Goal: Transaction & Acquisition: Purchase product/service

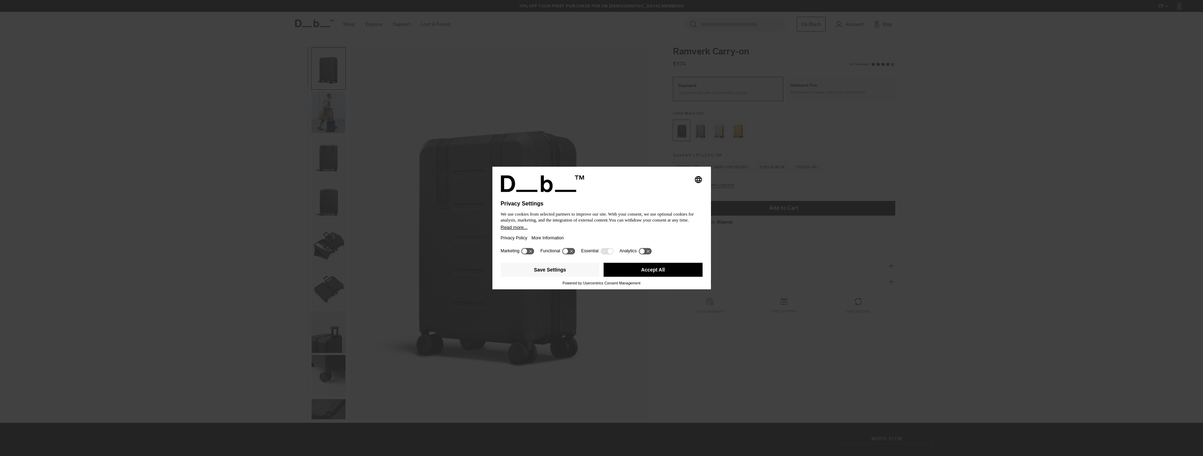
drag, startPoint x: 644, startPoint y: 270, endPoint x: 637, endPoint y: 266, distance: 8.0
click at [644, 269] on button "Accept All" at bounding box center [652, 270] width 99 height 14
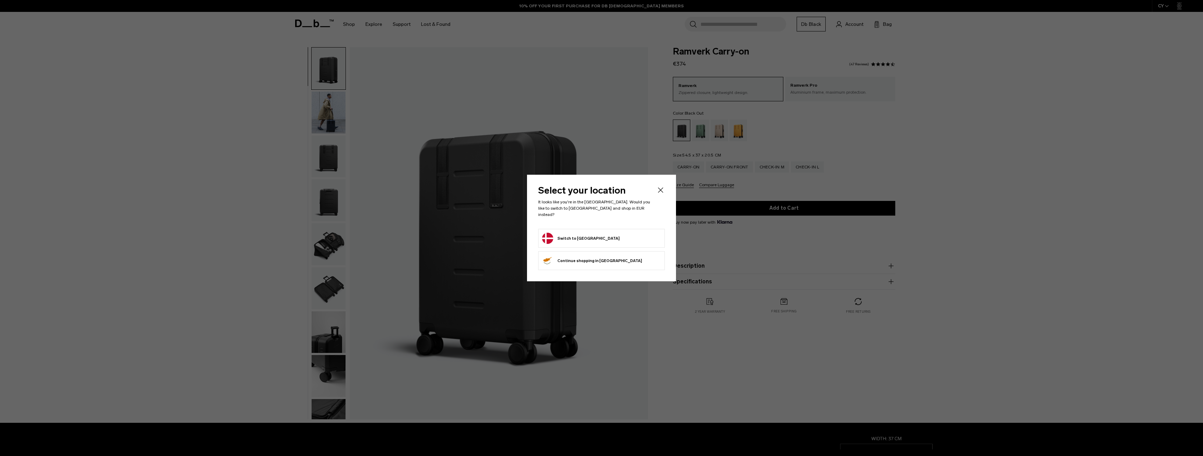
click at [599, 238] on form "Switch to Denmark" at bounding box center [601, 238] width 119 height 11
click at [572, 235] on button "Switch to Denmark" at bounding box center [581, 238] width 78 height 11
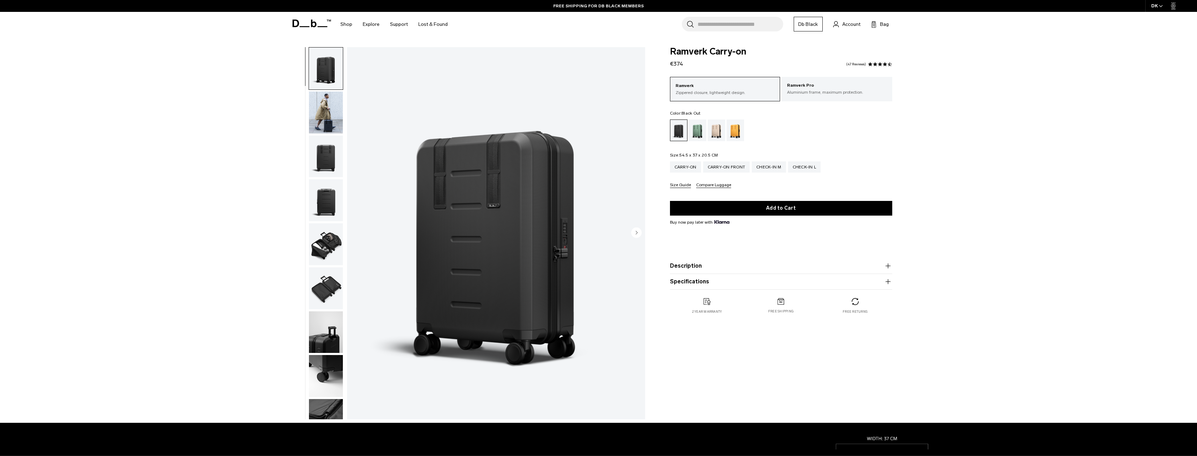
click at [1162, 5] on span "button" at bounding box center [1161, 5] width 4 height 5
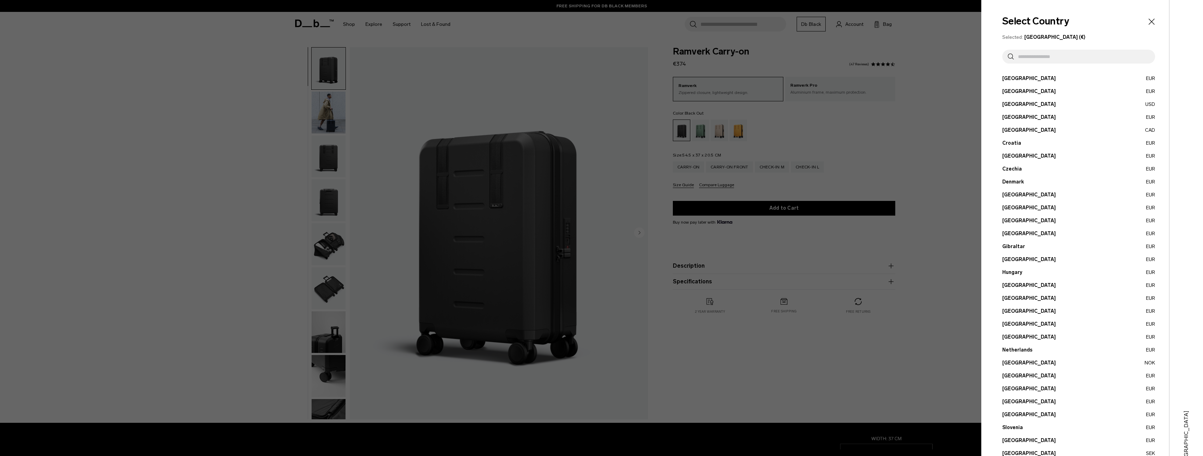
click at [1014, 180] on button "[GEOGRAPHIC_DATA] EUR" at bounding box center [1078, 181] width 153 height 7
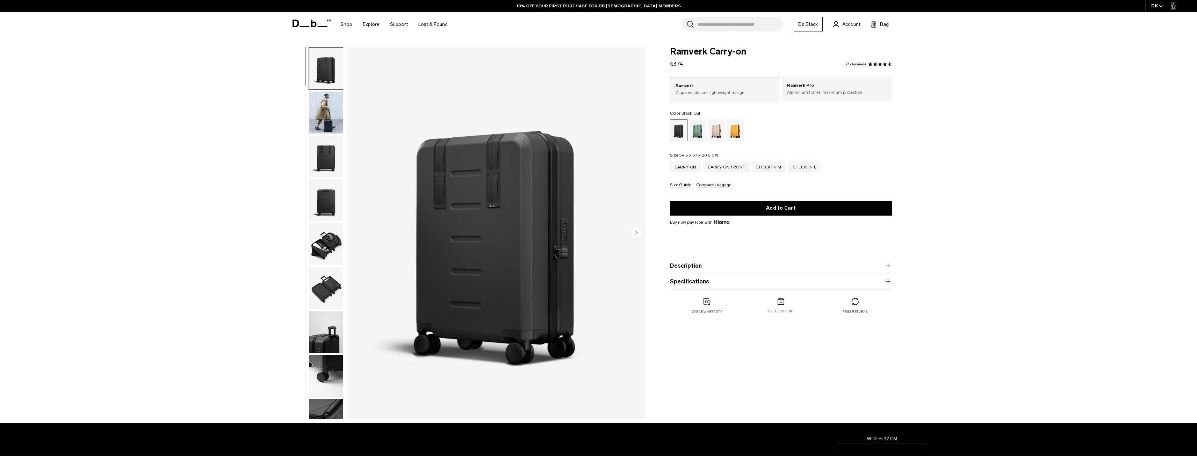
click at [335, 244] on img "button" at bounding box center [326, 244] width 34 height 42
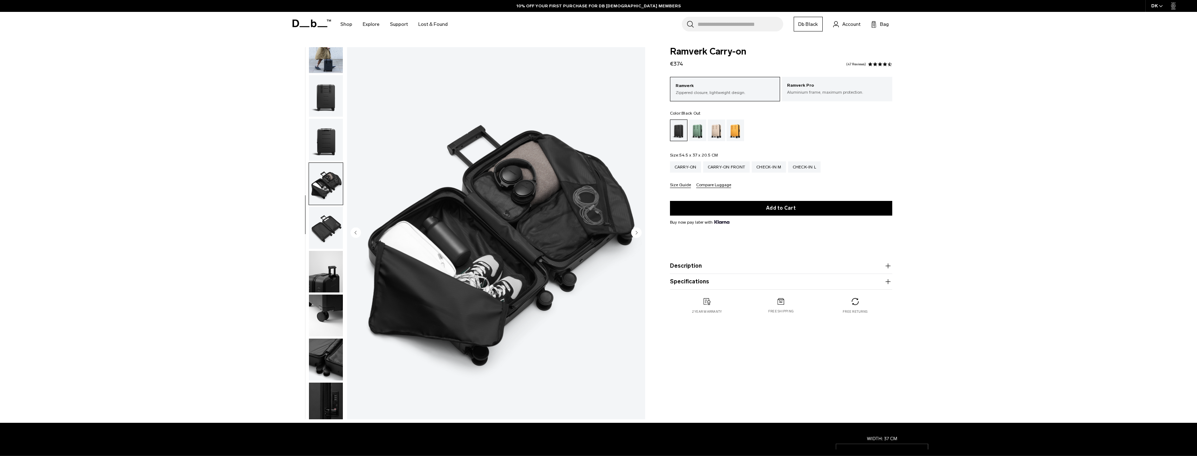
scroll to position [66, 0]
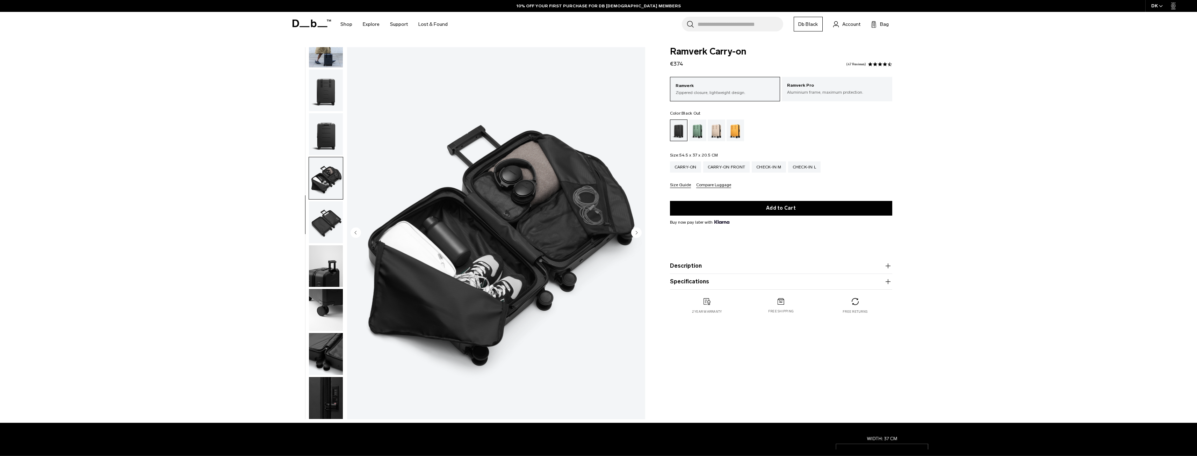
click at [326, 257] on img "button" at bounding box center [326, 266] width 34 height 42
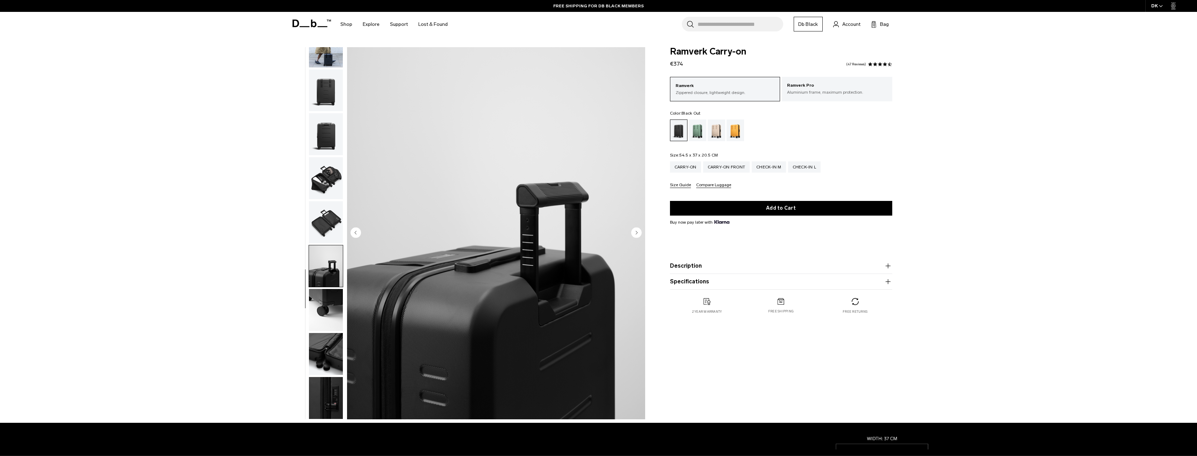
click at [321, 278] on img "button" at bounding box center [326, 266] width 34 height 42
click at [318, 307] on img "button" at bounding box center [326, 310] width 34 height 42
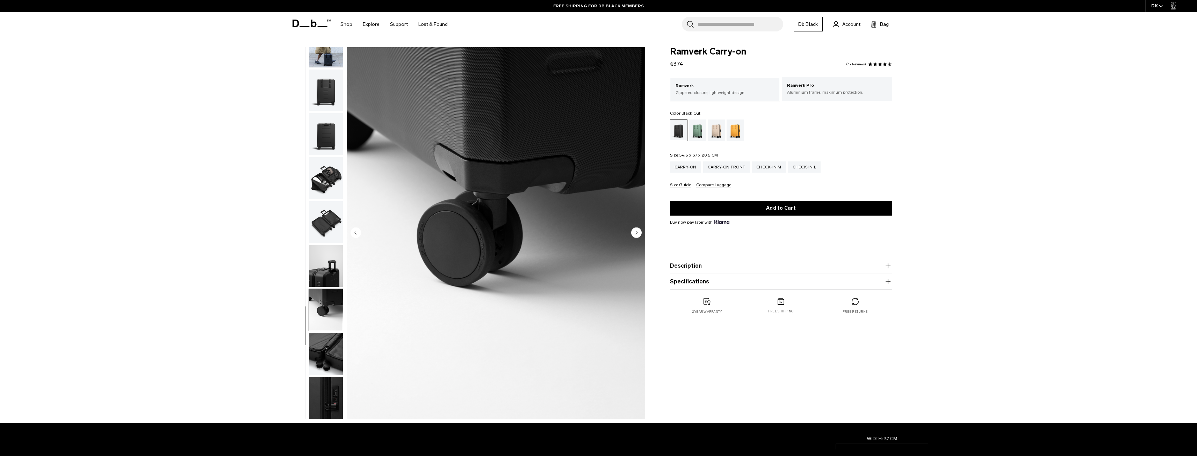
click at [320, 336] on img "button" at bounding box center [326, 354] width 34 height 42
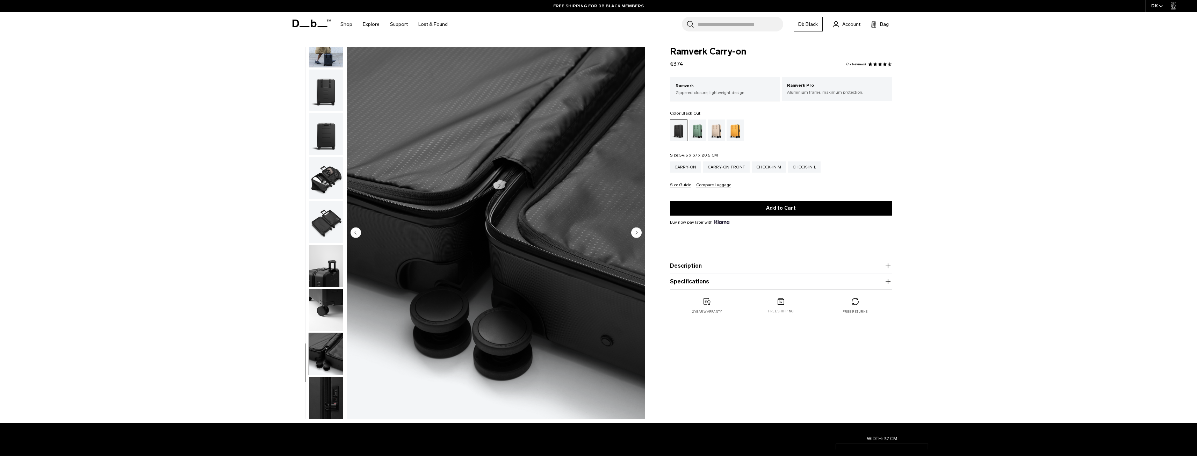
click at [324, 357] on img "button" at bounding box center [326, 354] width 34 height 42
click at [323, 365] on img "button" at bounding box center [326, 354] width 34 height 42
click at [328, 393] on img "button" at bounding box center [326, 398] width 34 height 42
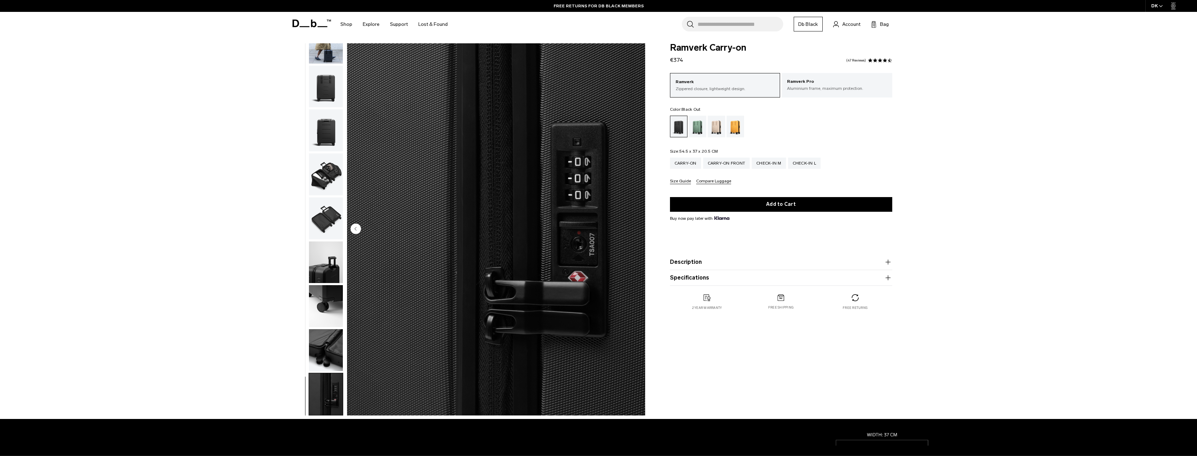
scroll to position [0, 0]
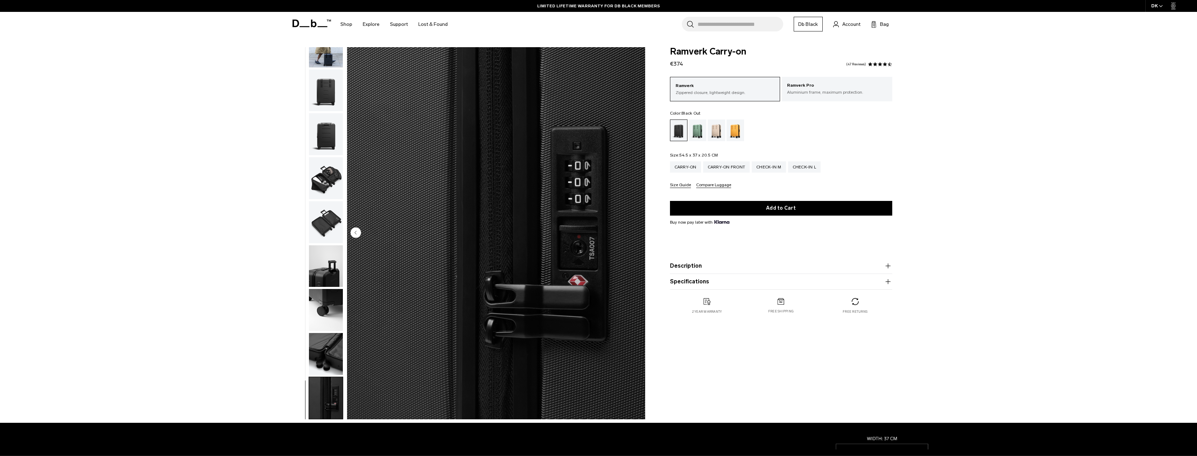
click at [327, 183] on img "button" at bounding box center [326, 178] width 34 height 42
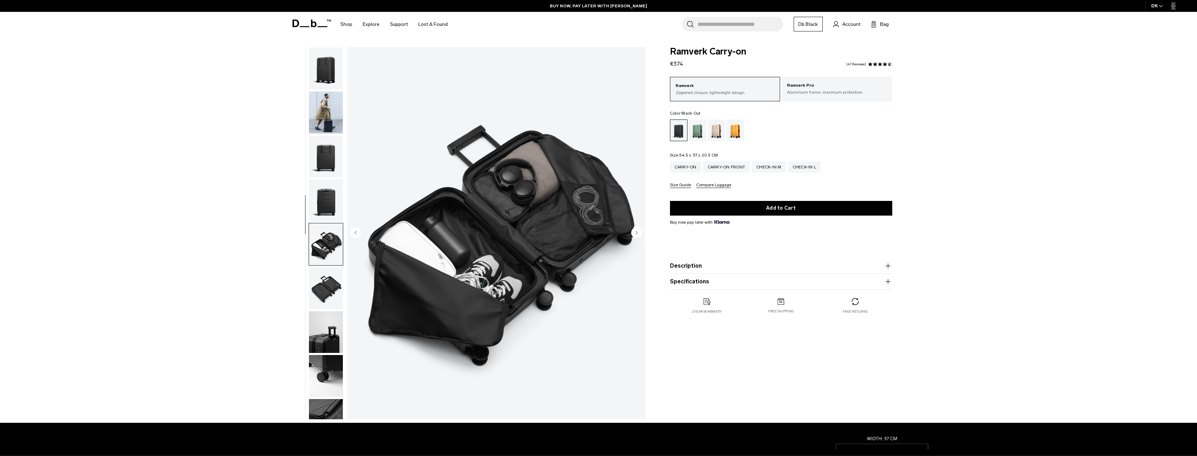
click at [332, 118] on img "button" at bounding box center [326, 113] width 34 height 42
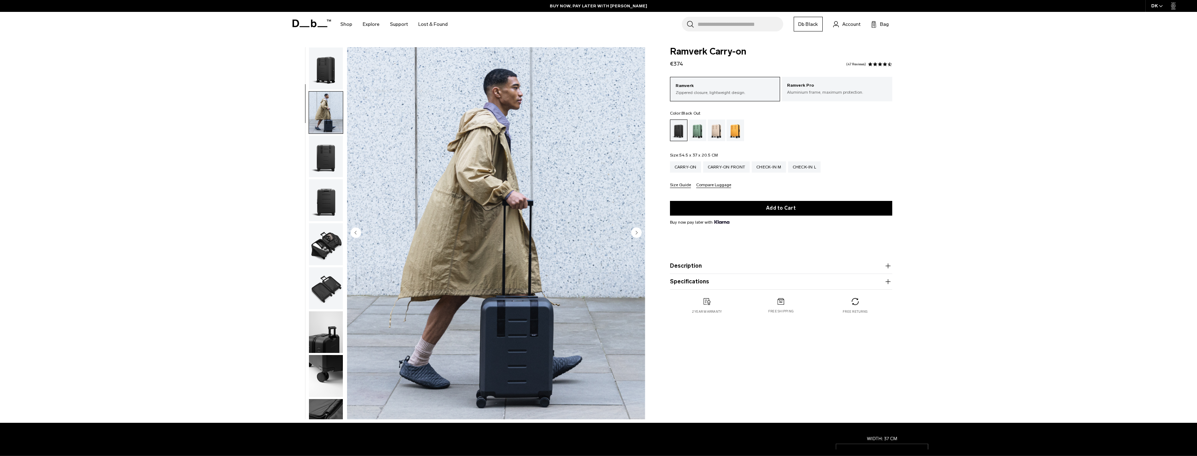
scroll to position [44, 0]
